Goal: Transaction & Acquisition: Purchase product/service

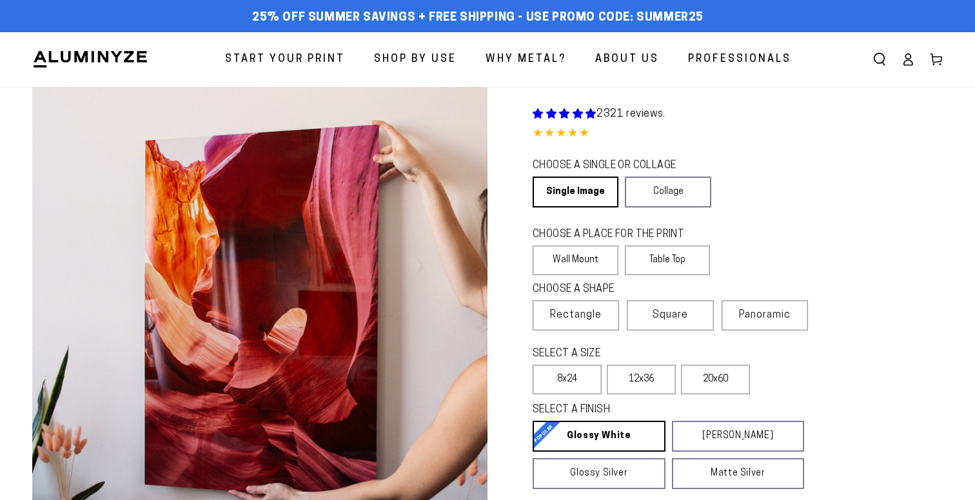
select select "**********"
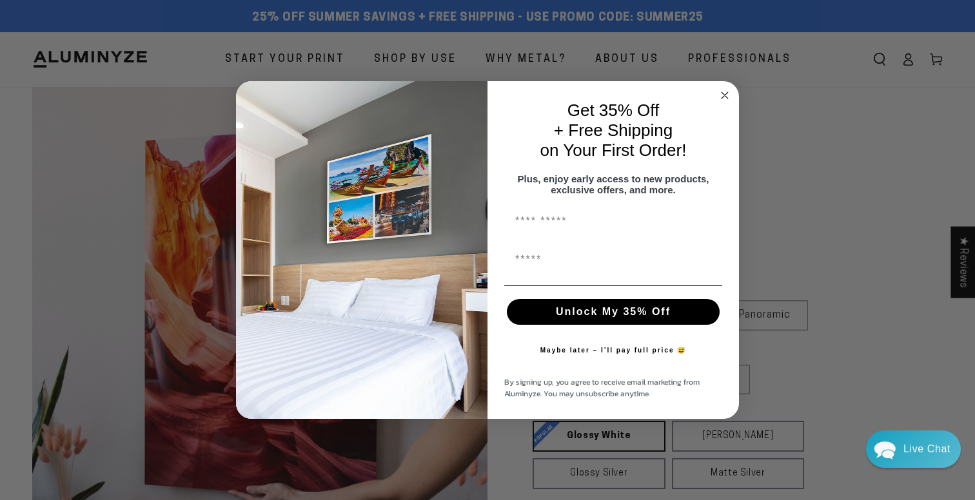
click at [721, 88] on circle "Close dialog" at bounding box center [724, 95] width 15 height 15
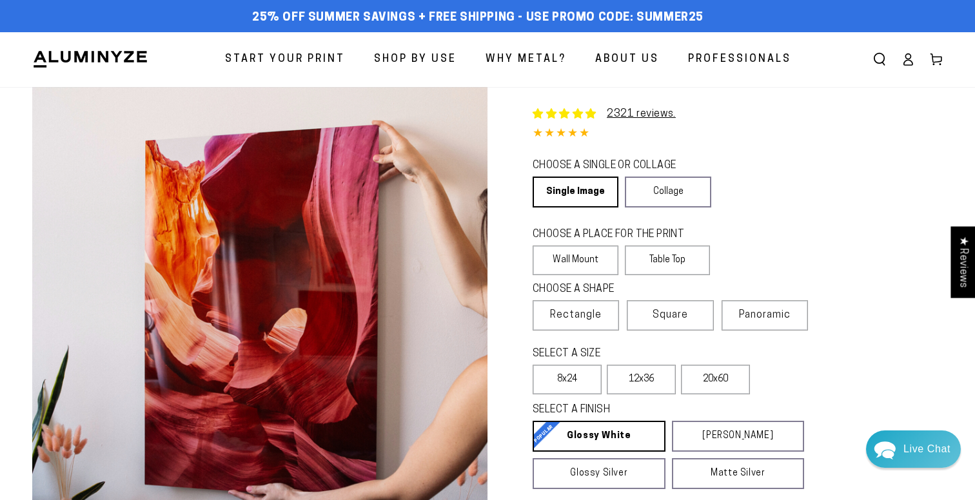
click at [908, 51] on link "Log in" at bounding box center [907, 59] width 28 height 28
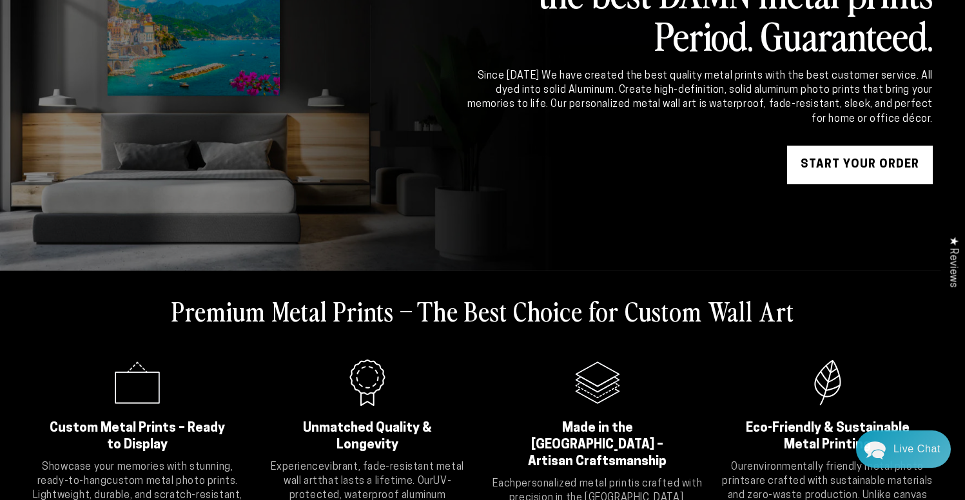
scroll to position [148, 0]
click at [831, 160] on link "START YOUR Order" at bounding box center [860, 165] width 146 height 39
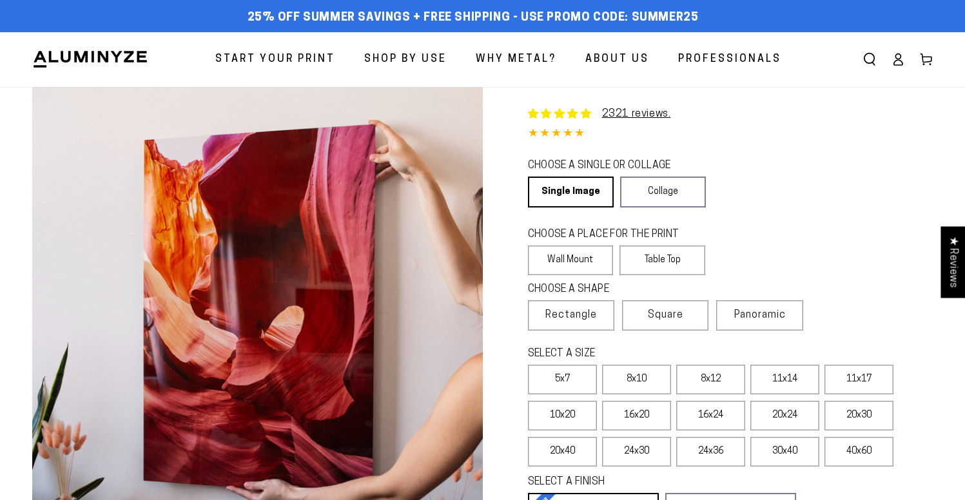
select select "**********"
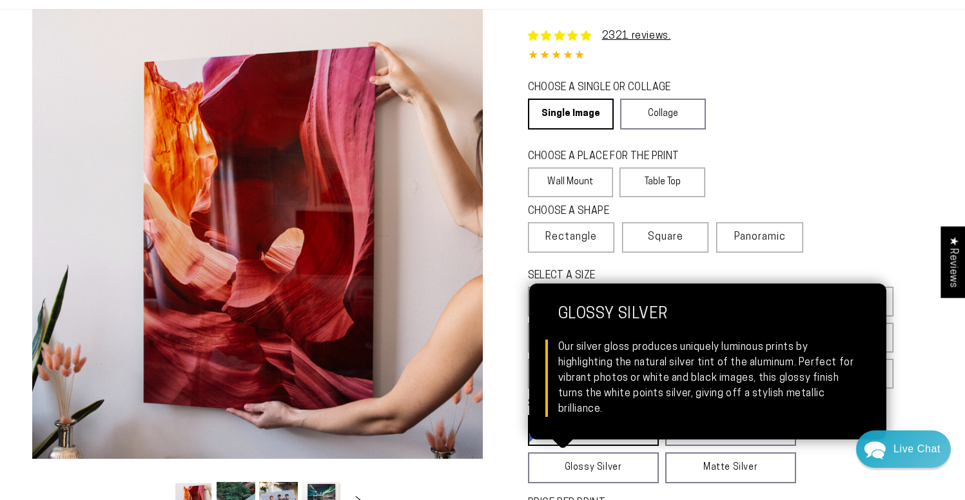
scroll to position [77, 0]
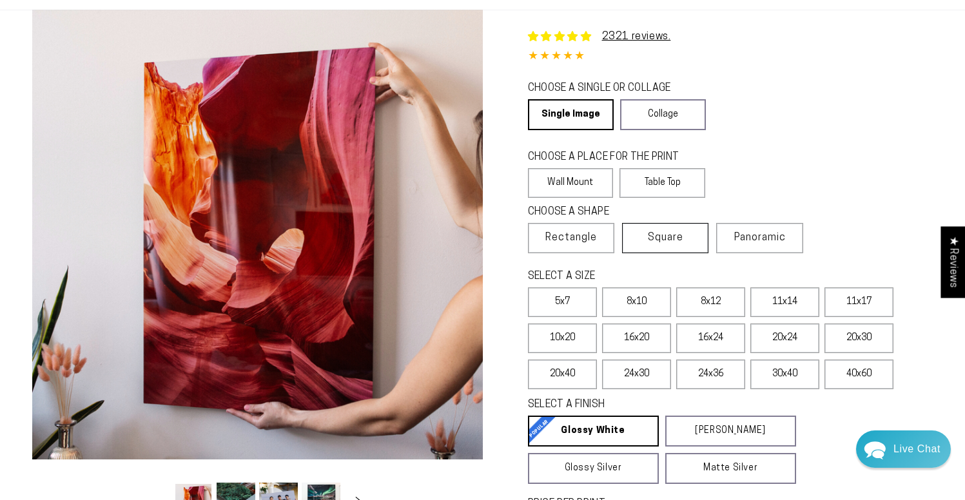
click at [665, 232] on span "Square" at bounding box center [665, 237] width 35 height 15
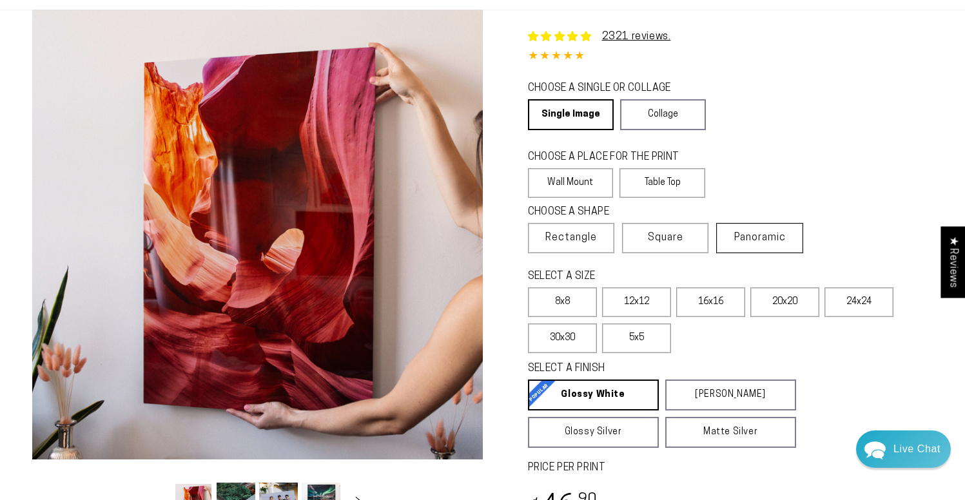
click at [769, 244] on label "Panoramic" at bounding box center [759, 238] width 86 height 30
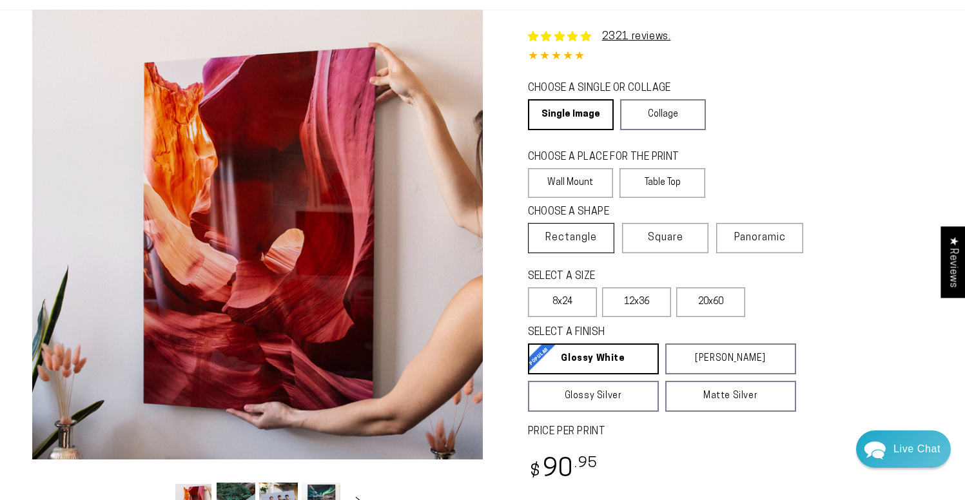
click at [596, 245] on span "Rectangle" at bounding box center [571, 237] width 52 height 15
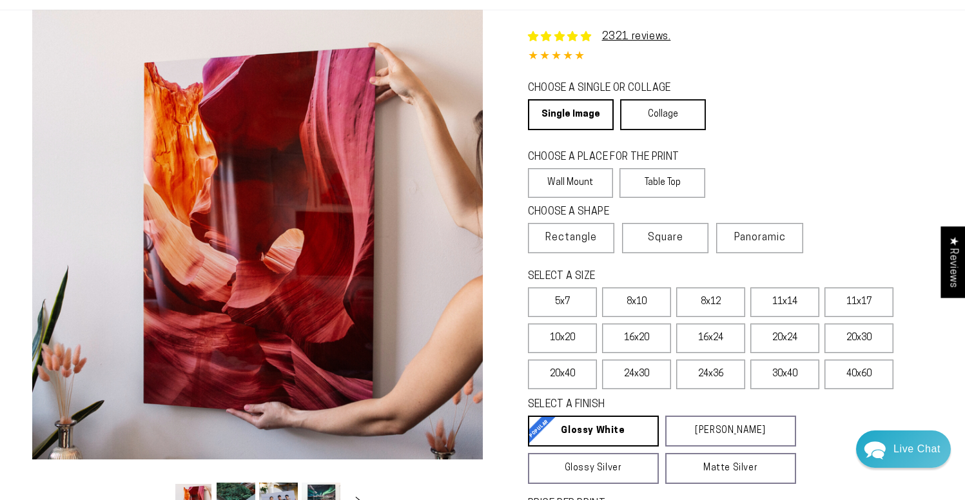
click at [656, 105] on link "Collage" at bounding box center [663, 114] width 86 height 31
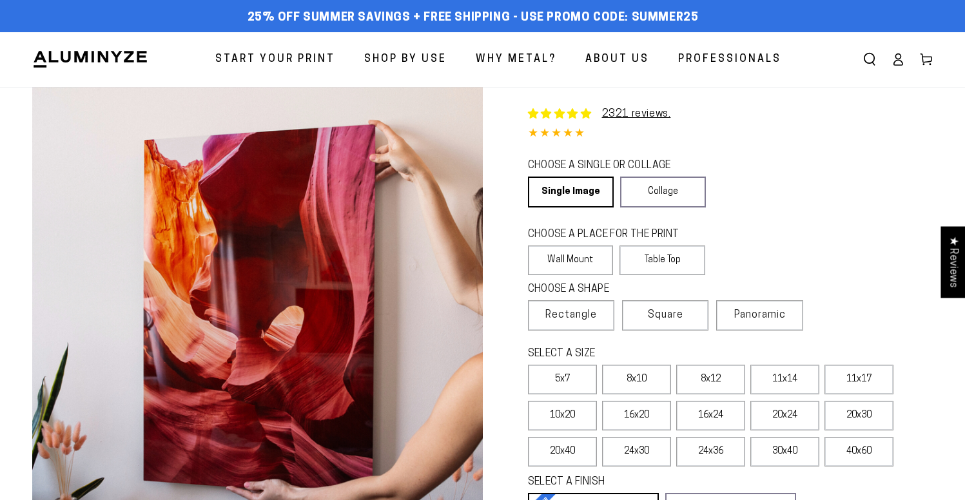
select select "**********"
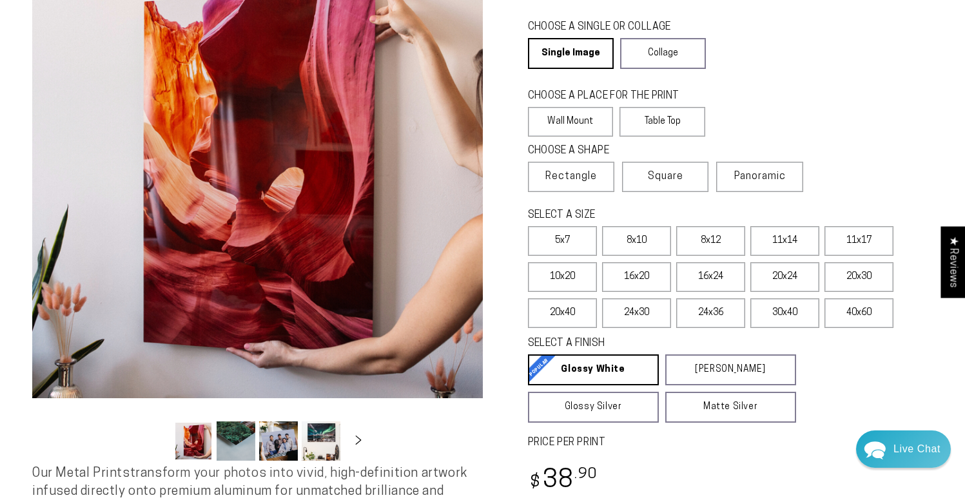
scroll to position [153, 0]
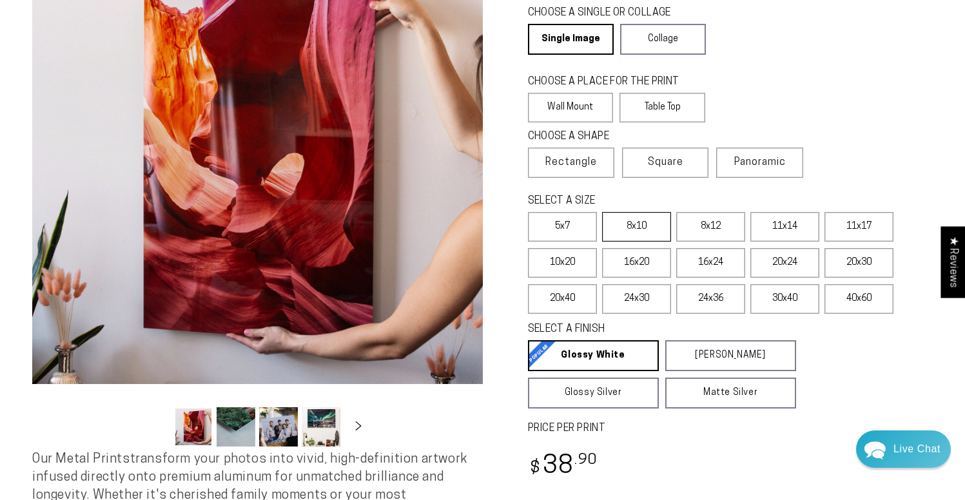
click at [635, 229] on label "8x10" at bounding box center [636, 227] width 69 height 30
click at [633, 263] on label "16x20" at bounding box center [636, 263] width 69 height 30
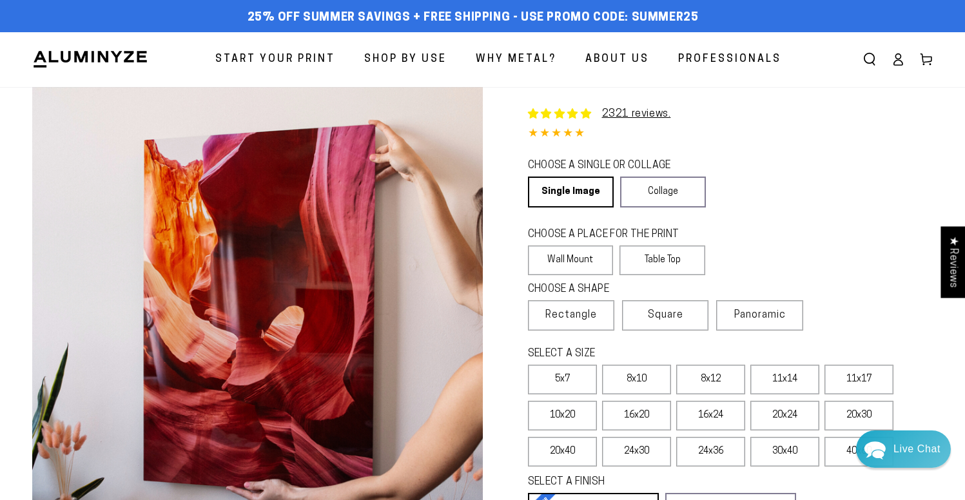
click at [900, 55] on ellipse at bounding box center [897, 56] width 5 height 5
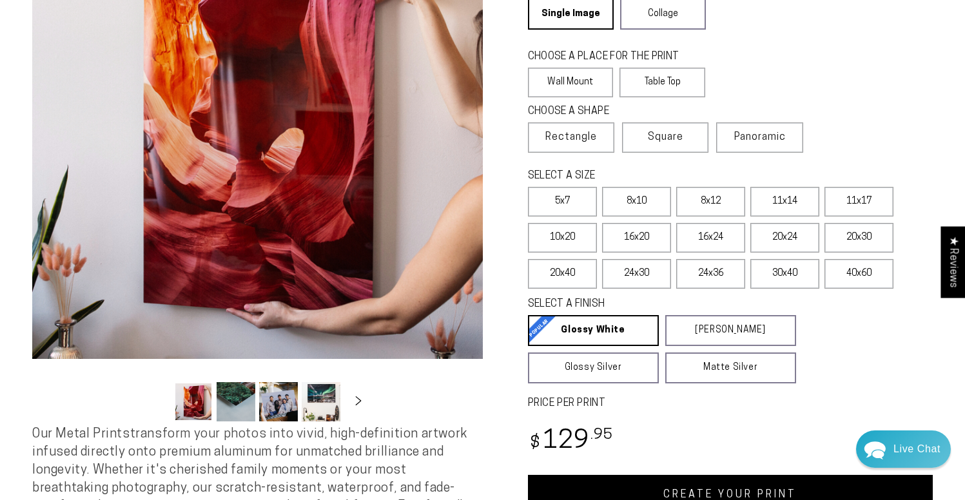
scroll to position [206, 0]
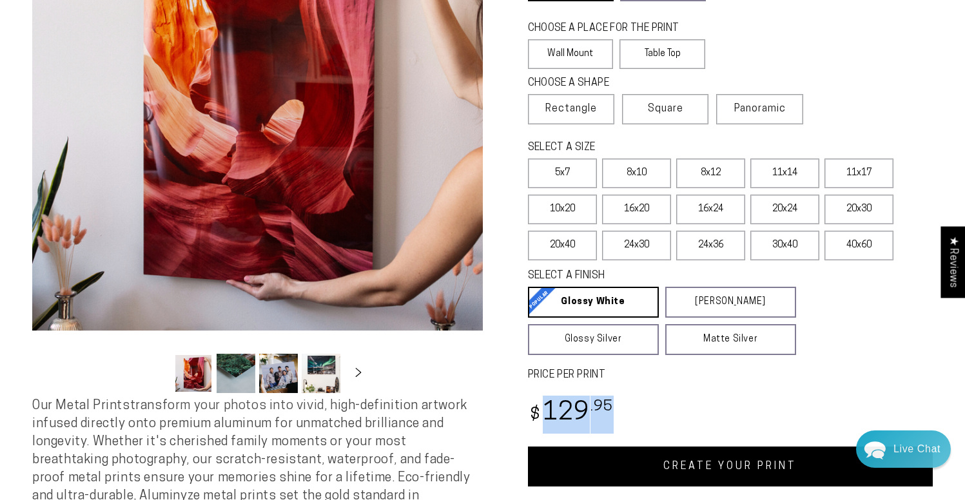
drag, startPoint x: 545, startPoint y: 406, endPoint x: 616, endPoint y: 409, distance: 70.3
click at [616, 410] on div "Regular price $ 129 .95" at bounding box center [573, 415] width 90 height 38
click at [616, 409] on div "Regular price $ 129 .95" at bounding box center [573, 415] width 90 height 38
drag, startPoint x: 616, startPoint y: 409, endPoint x: 528, endPoint y: 411, distance: 87.7
click at [528, 411] on div "Regular price $ 129 .95" at bounding box center [573, 415] width 90 height 38
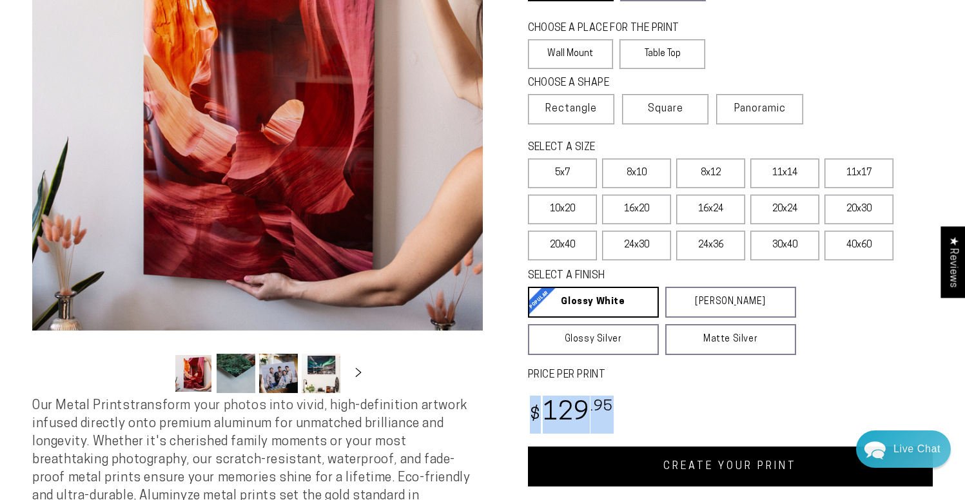
click at [528, 411] on bdi "$ 129 .95" at bounding box center [571, 413] width 86 height 25
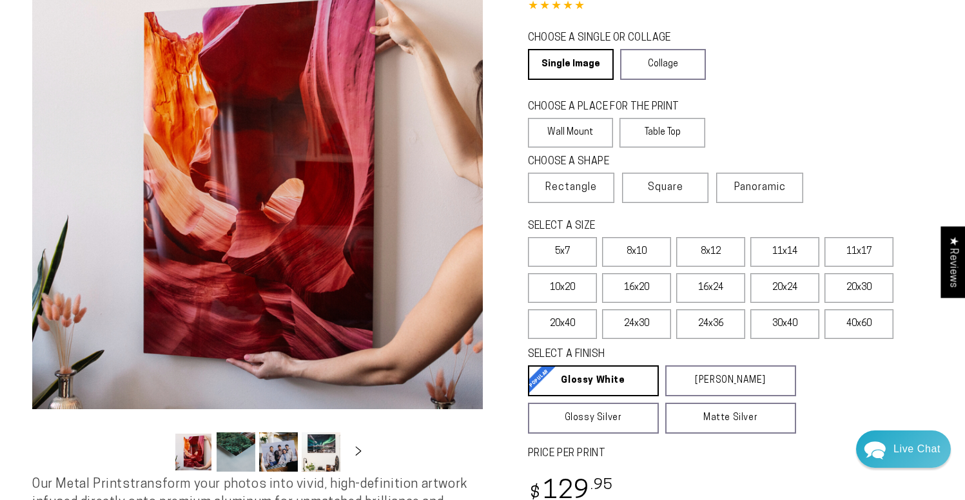
scroll to position [171, 0]
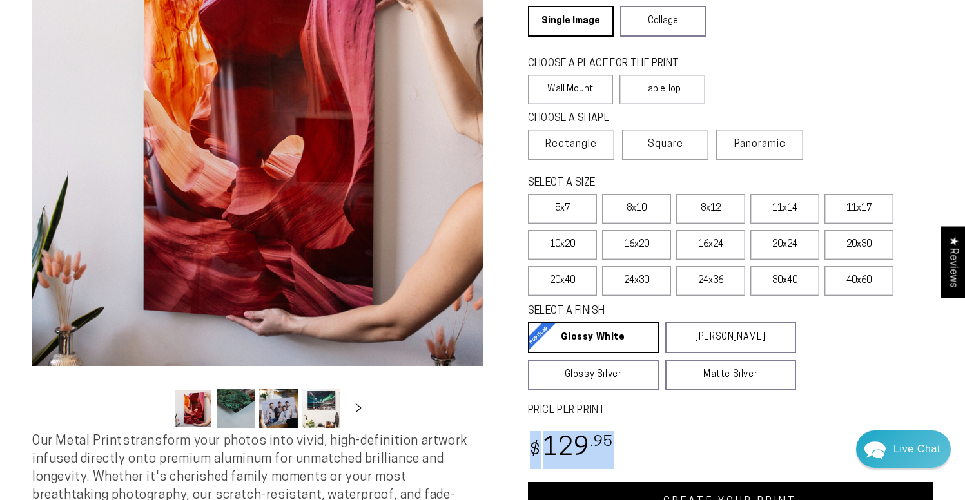
drag, startPoint x: 533, startPoint y: 447, endPoint x: 618, endPoint y: 451, distance: 85.2
click at [618, 451] on div "Regular price $ 129 .95 Regular price Sale price $ 129 .95" at bounding box center [730, 450] width 405 height 38
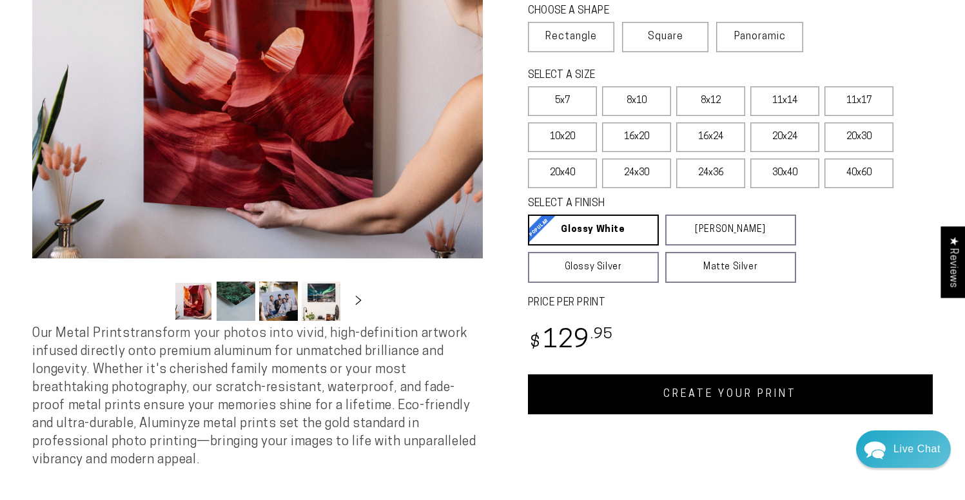
scroll to position [278, 0]
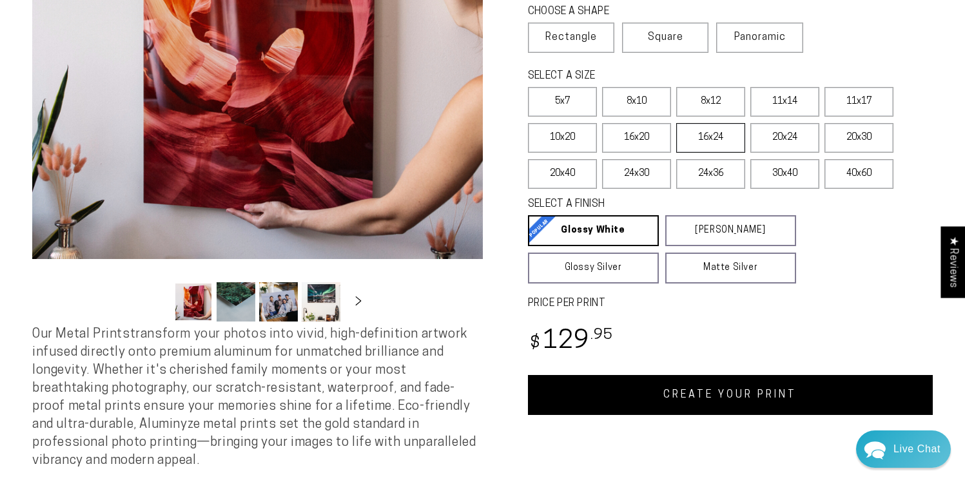
click at [720, 144] on label "16x24" at bounding box center [710, 138] width 69 height 30
click at [648, 138] on label "16x20" at bounding box center [636, 138] width 69 height 30
click at [642, 177] on label "24x30" at bounding box center [636, 174] width 69 height 30
click at [634, 134] on label "16x20" at bounding box center [636, 138] width 69 height 30
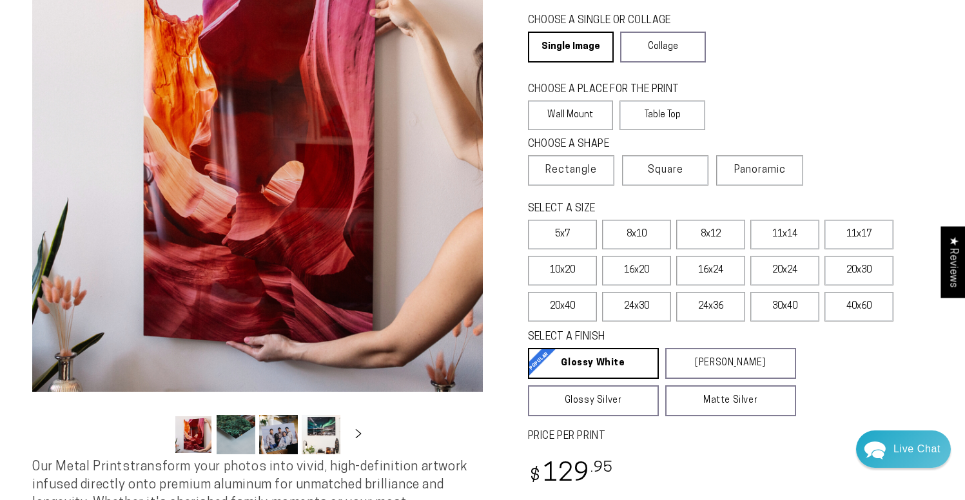
scroll to position [137, 0]
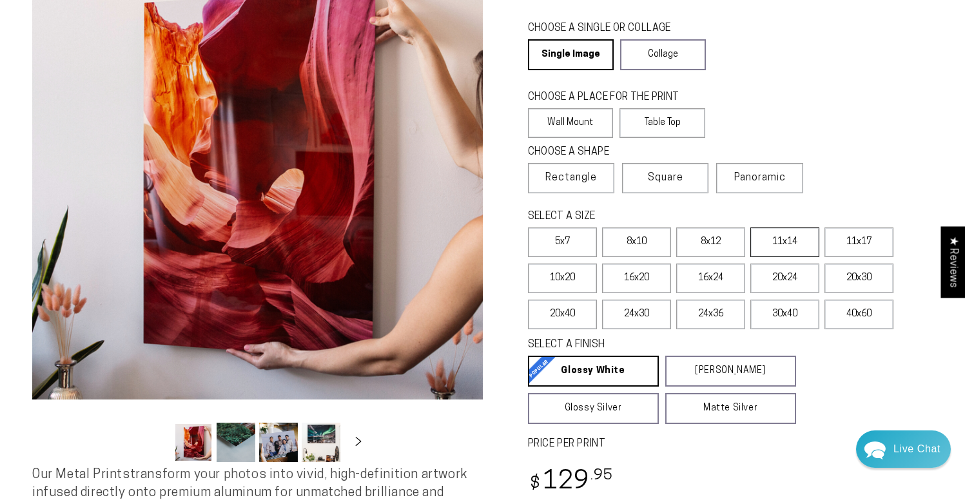
click at [793, 251] on label "11x14" at bounding box center [784, 243] width 69 height 30
click at [660, 244] on label "8x10" at bounding box center [636, 243] width 69 height 30
click at [712, 245] on label "8x12" at bounding box center [710, 243] width 69 height 30
click at [642, 282] on label "16x20" at bounding box center [636, 279] width 69 height 30
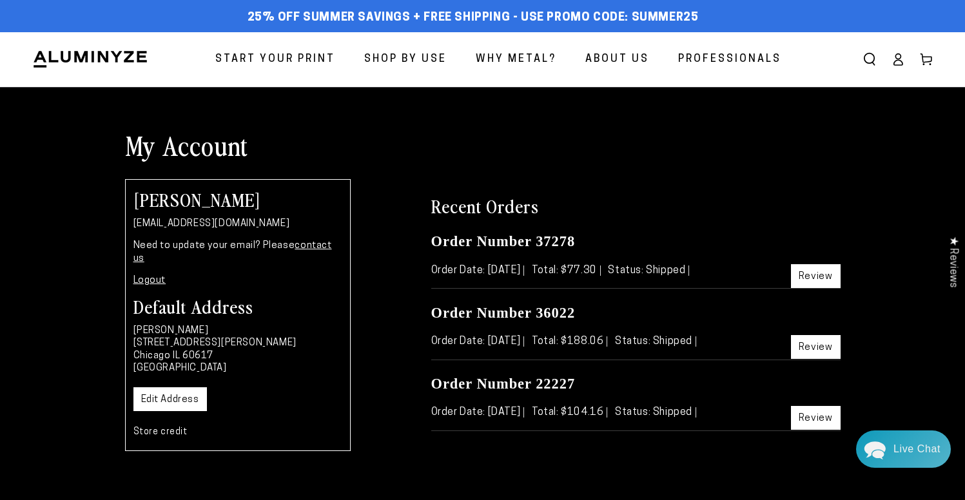
click at [167, 410] on div "[PERSON_NAME] [EMAIL_ADDRESS][DOMAIN_NAME] Need to update your email? Please co…" at bounding box center [238, 315] width 226 height 272
click at [167, 427] on link "Store credit" at bounding box center [160, 432] width 54 height 10
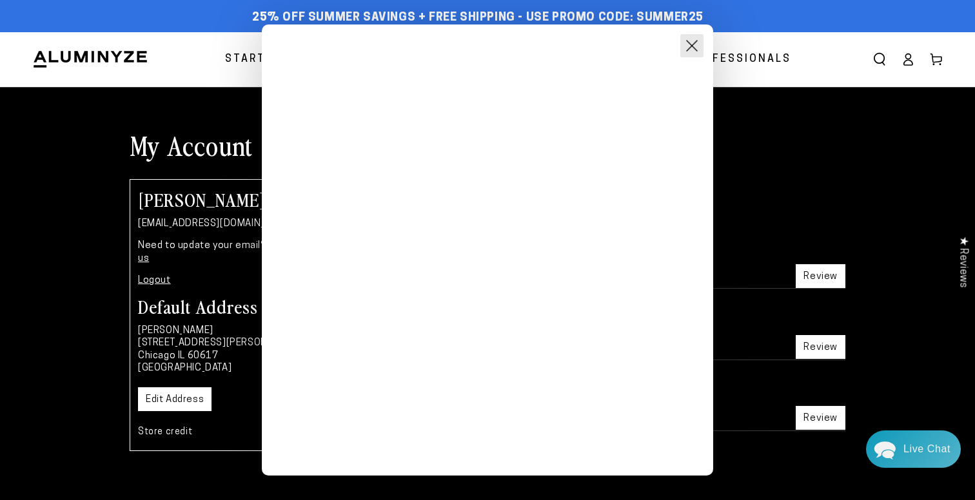
click at [690, 48] on button "Close Modal" at bounding box center [691, 45] width 23 height 23
